Goal: Task Accomplishment & Management: Complete application form

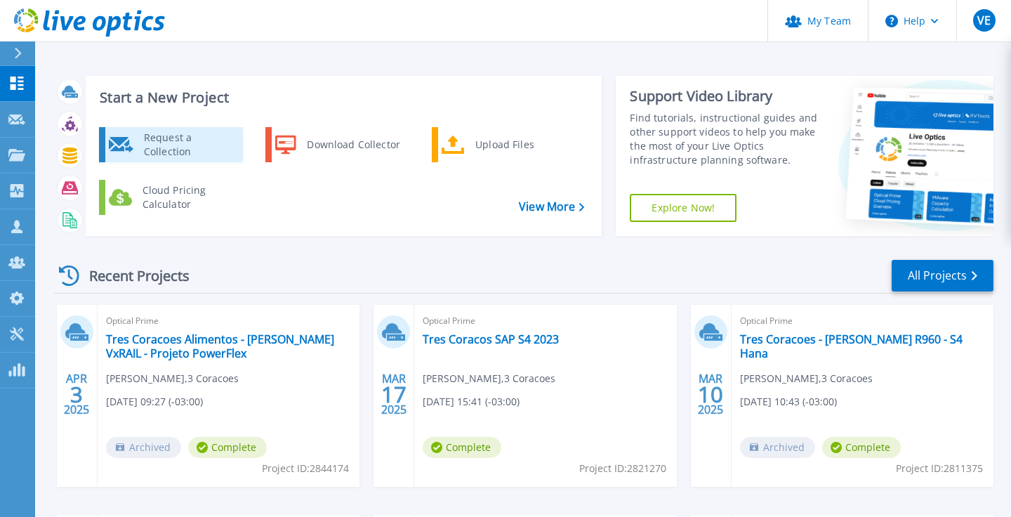
click at [185, 146] on div "Request a Collection" at bounding box center [188, 145] width 103 height 28
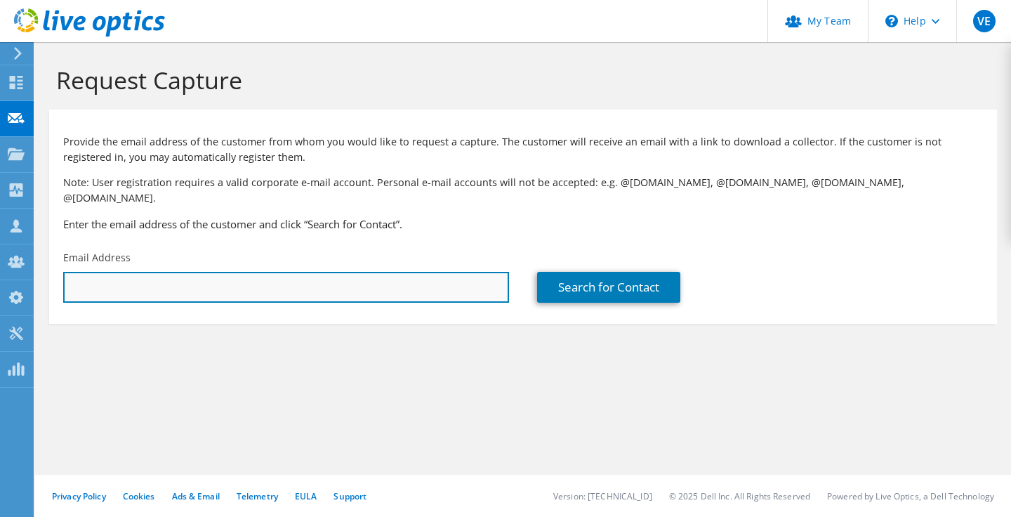
click at [310, 272] on input "text" at bounding box center [286, 287] width 446 height 31
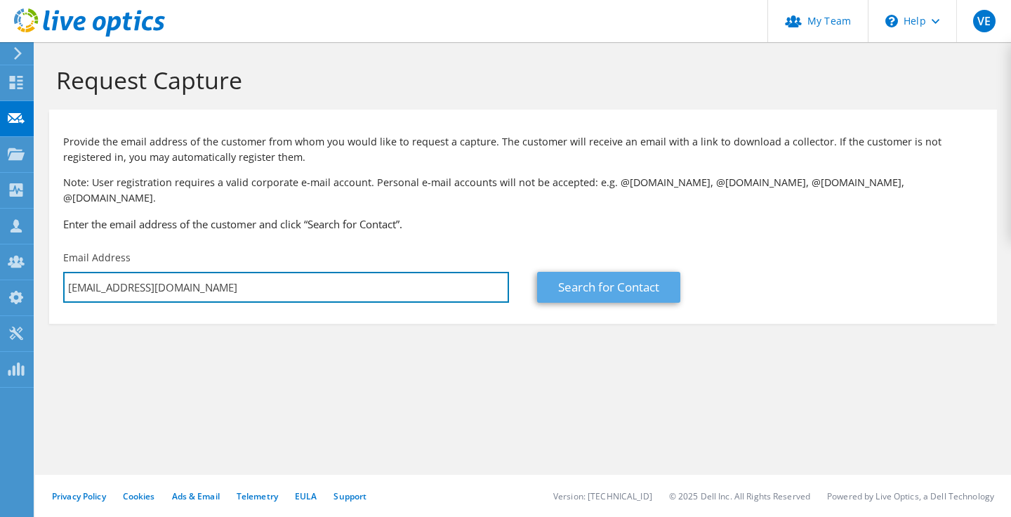
type input "pauloferreira@3coracoes.com.br"
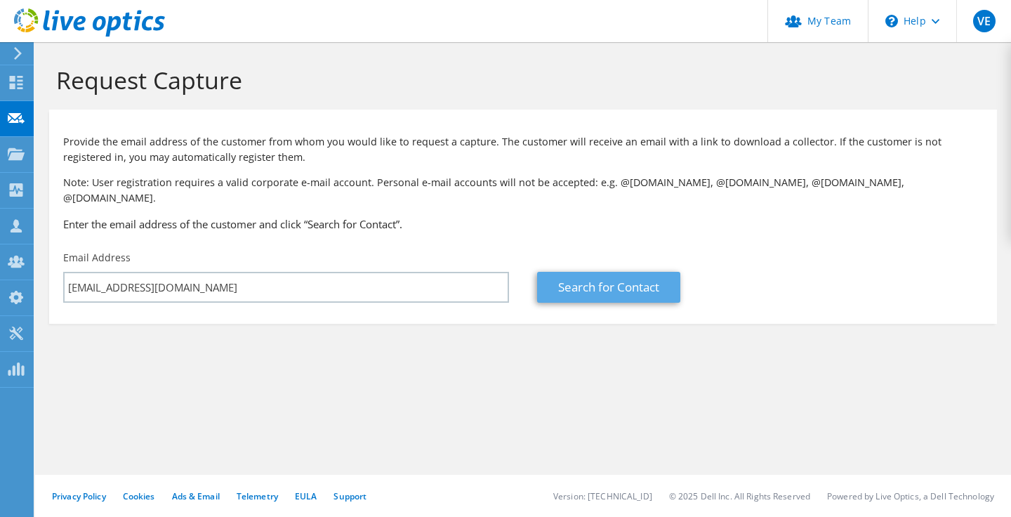
click at [629, 281] on link "Search for Contact" at bounding box center [608, 287] width 143 height 31
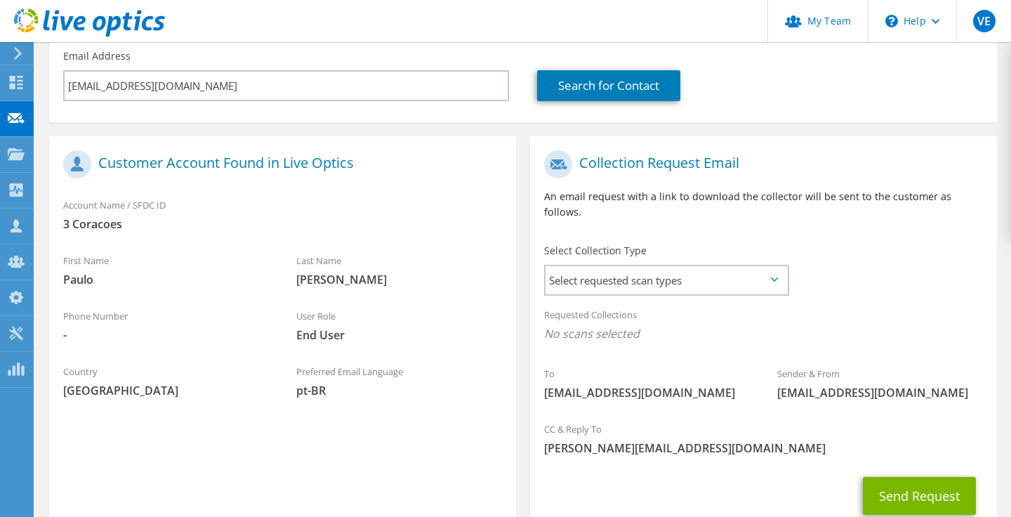
scroll to position [213, 0]
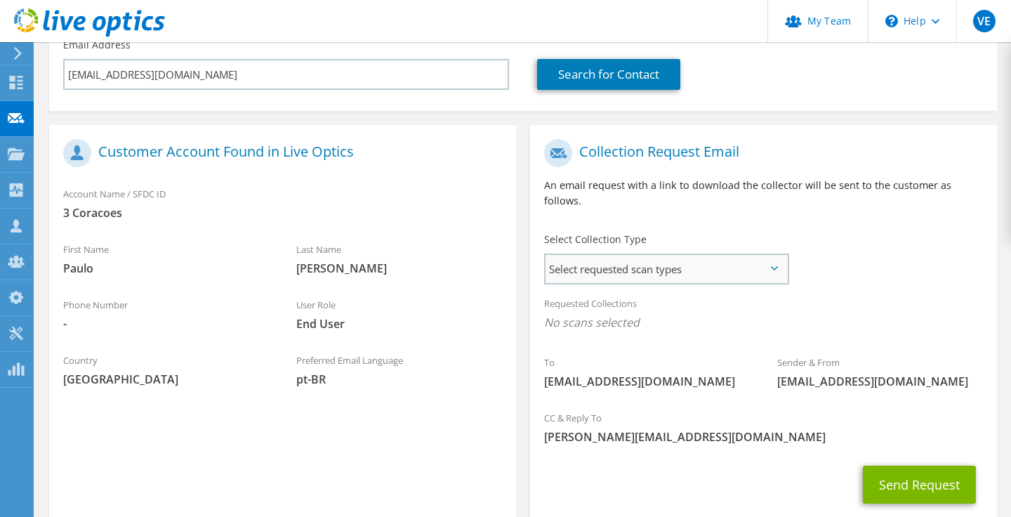
click at [754, 255] on span "Select requested scan types" at bounding box center [667, 269] width 242 height 28
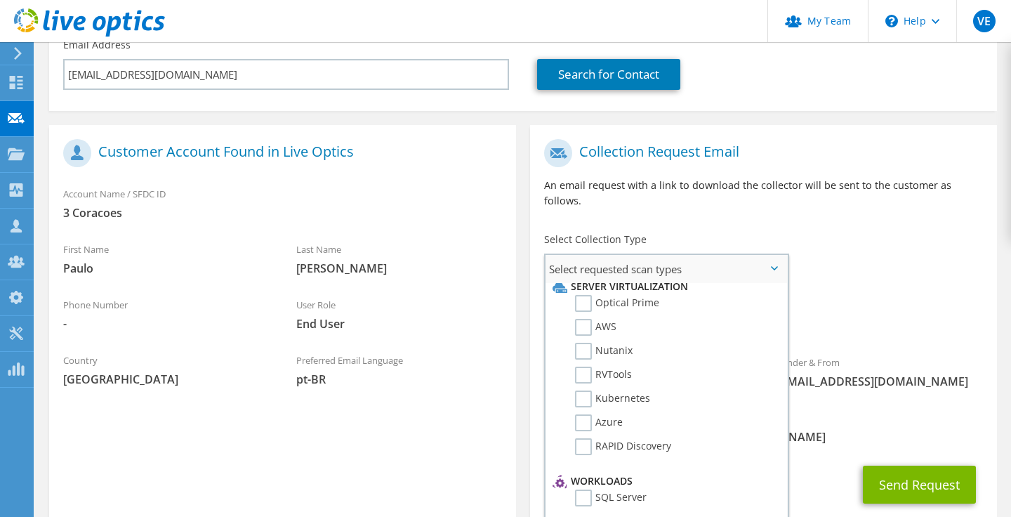
scroll to position [5, 0]
click at [584, 298] on label "Optical Prime" at bounding box center [617, 306] width 84 height 17
click at [0, 0] on input "Optical Prime" at bounding box center [0, 0] width 0 height 0
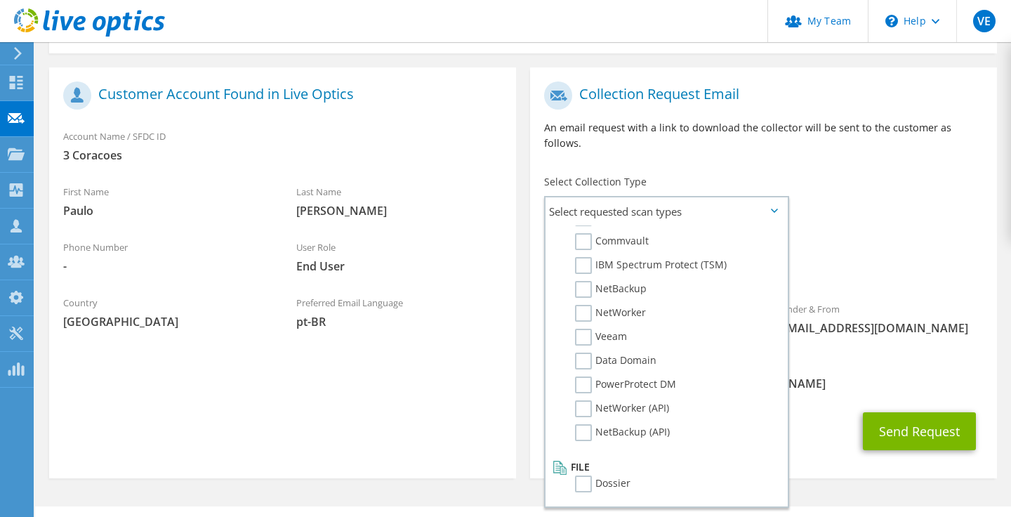
scroll to position [270, 0]
click at [940, 413] on button "Send Request" at bounding box center [919, 432] width 113 height 38
